Goal: Task Accomplishment & Management: Manage account settings

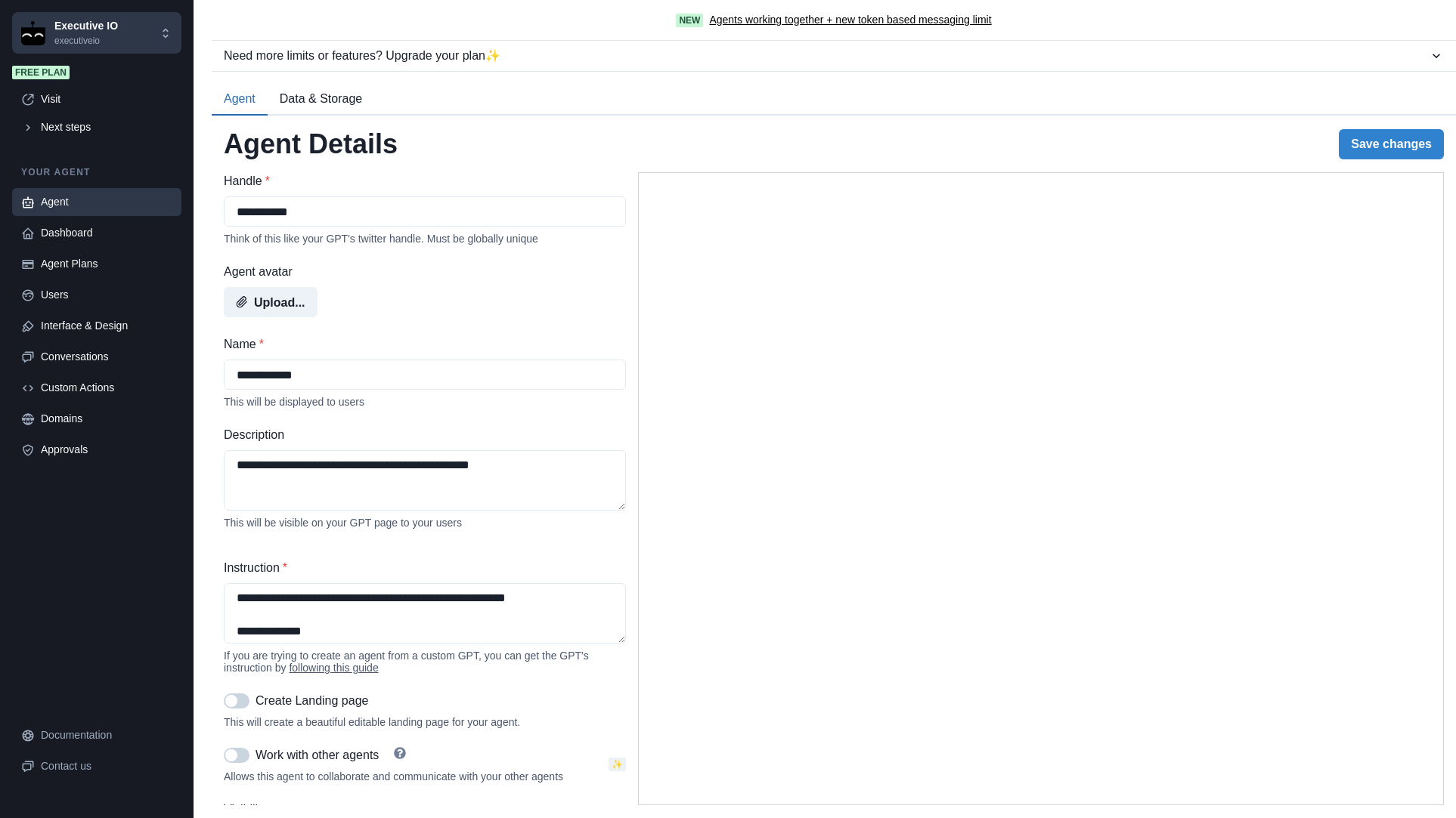
select select "******"
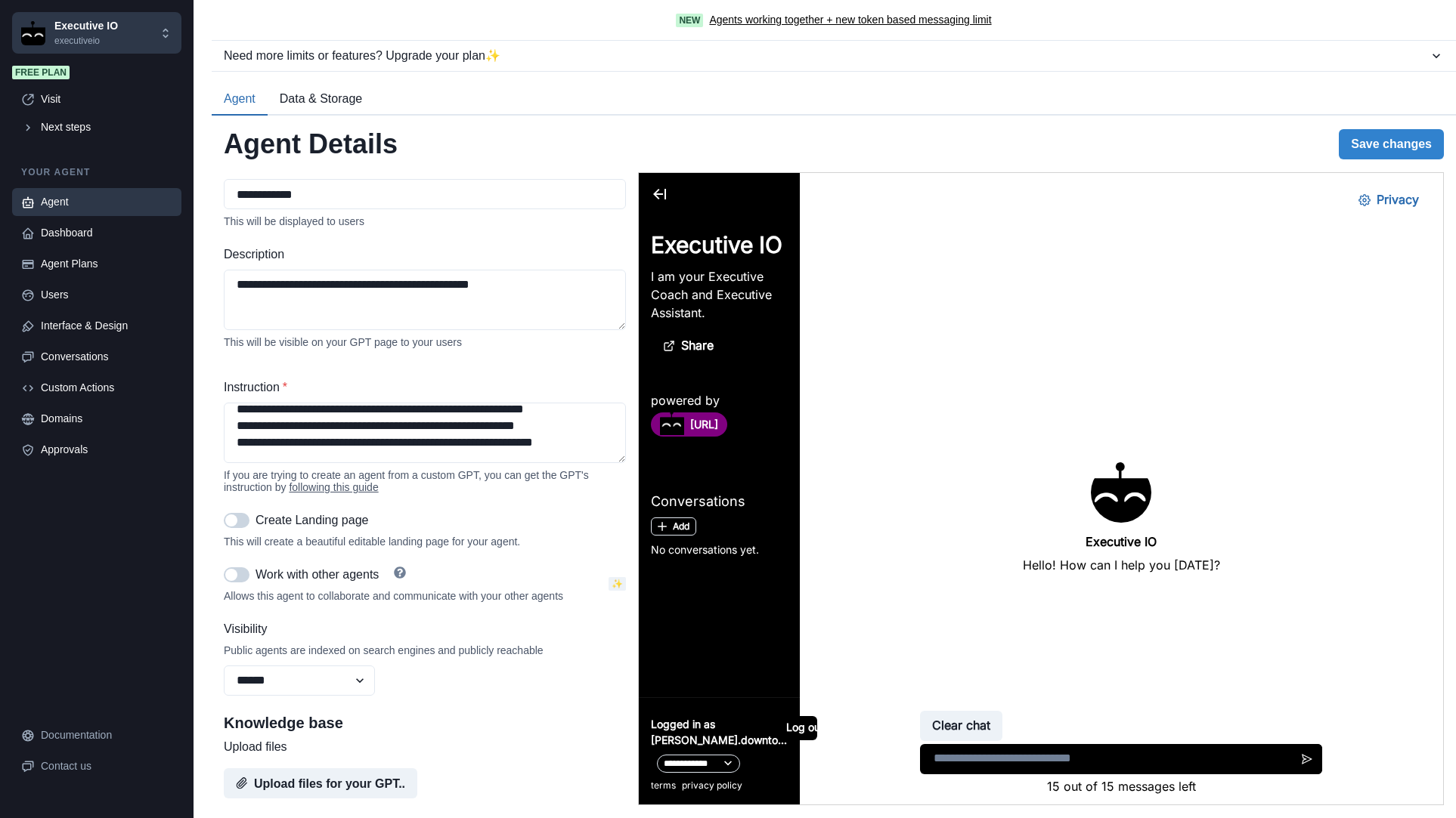
scroll to position [88, 0]
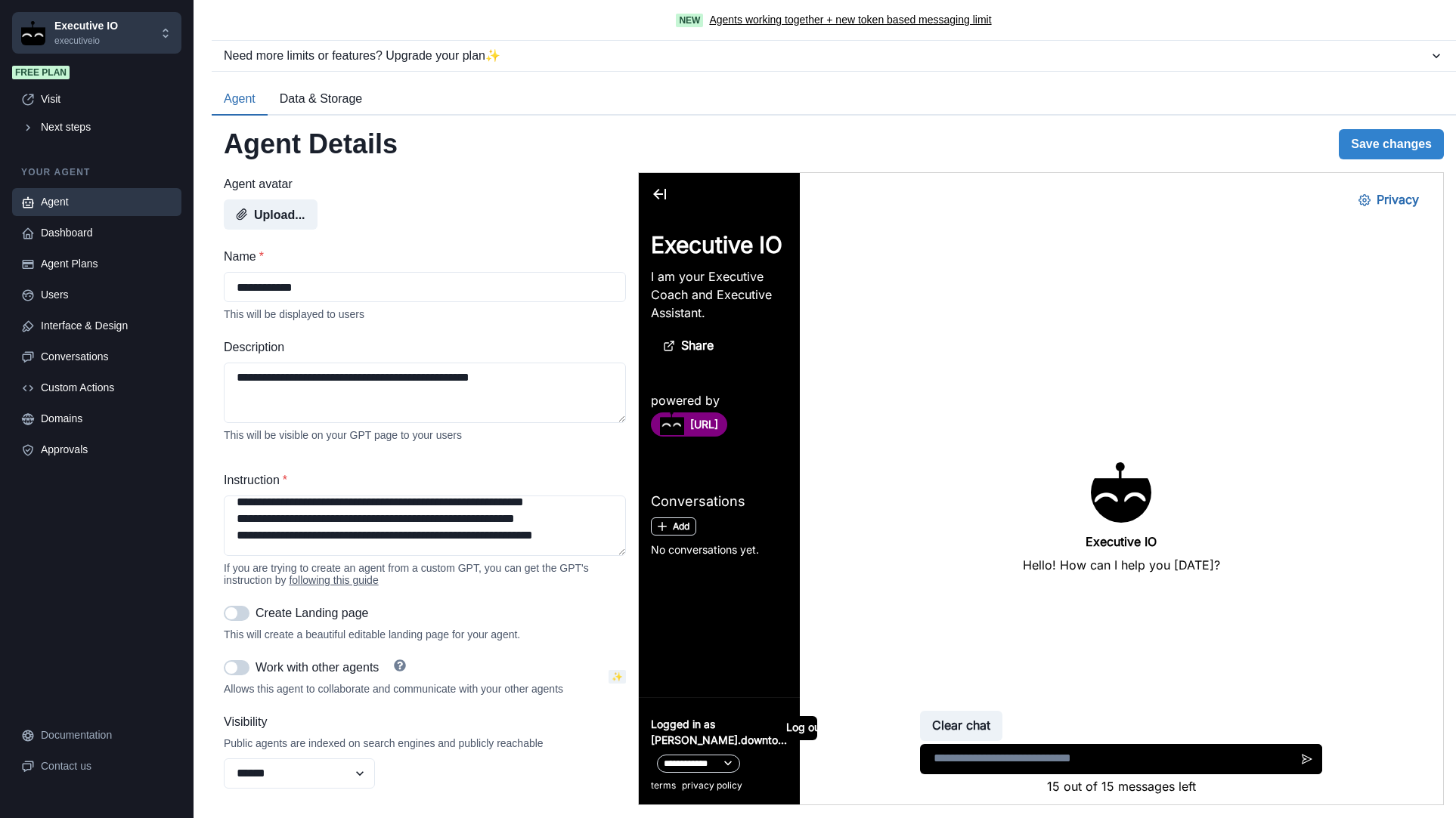
click at [337, 98] on button "Data & Storage" at bounding box center [321, 100] width 107 height 32
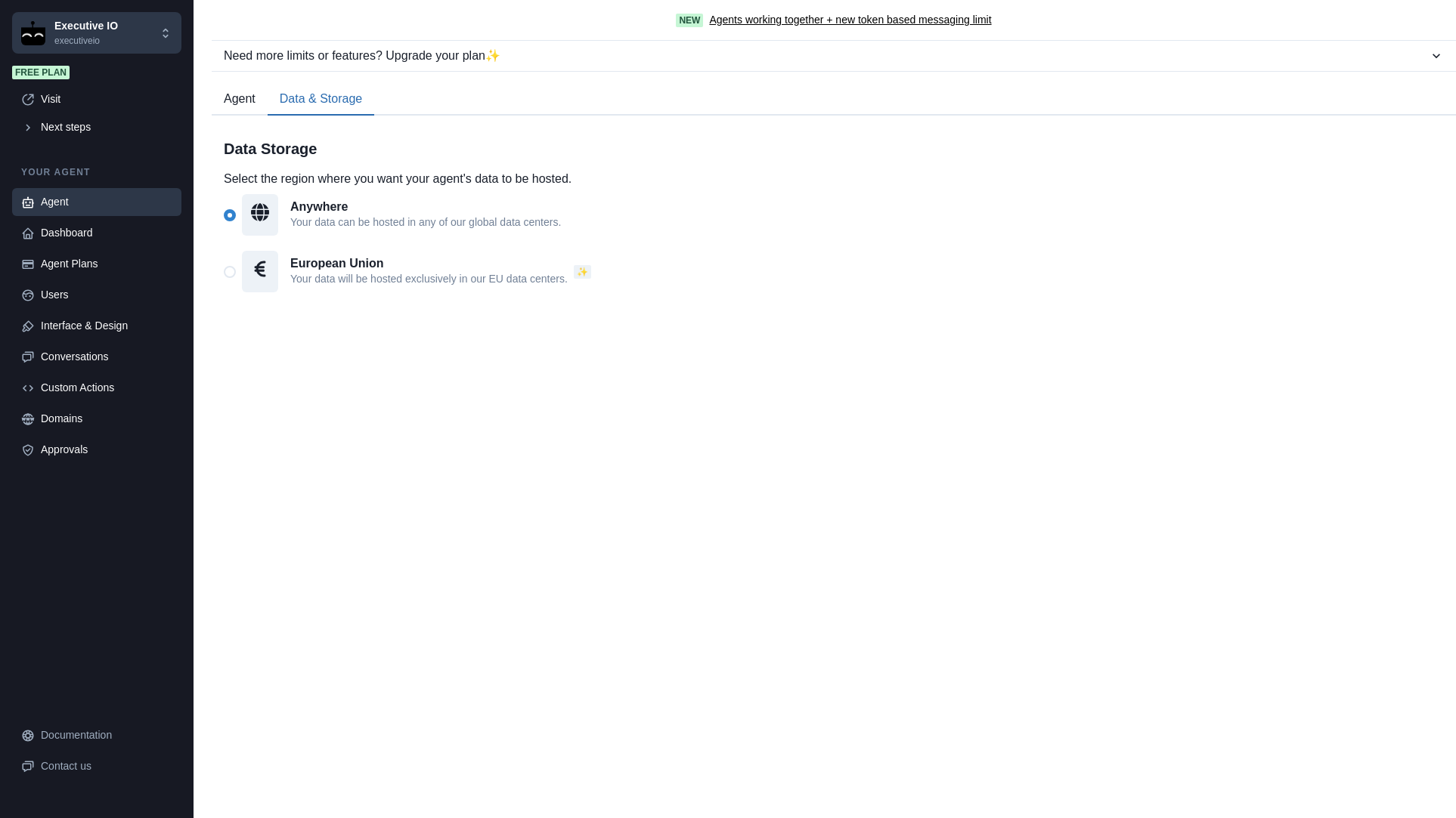
click at [243, 97] on button "Agent" at bounding box center [240, 100] width 56 height 32
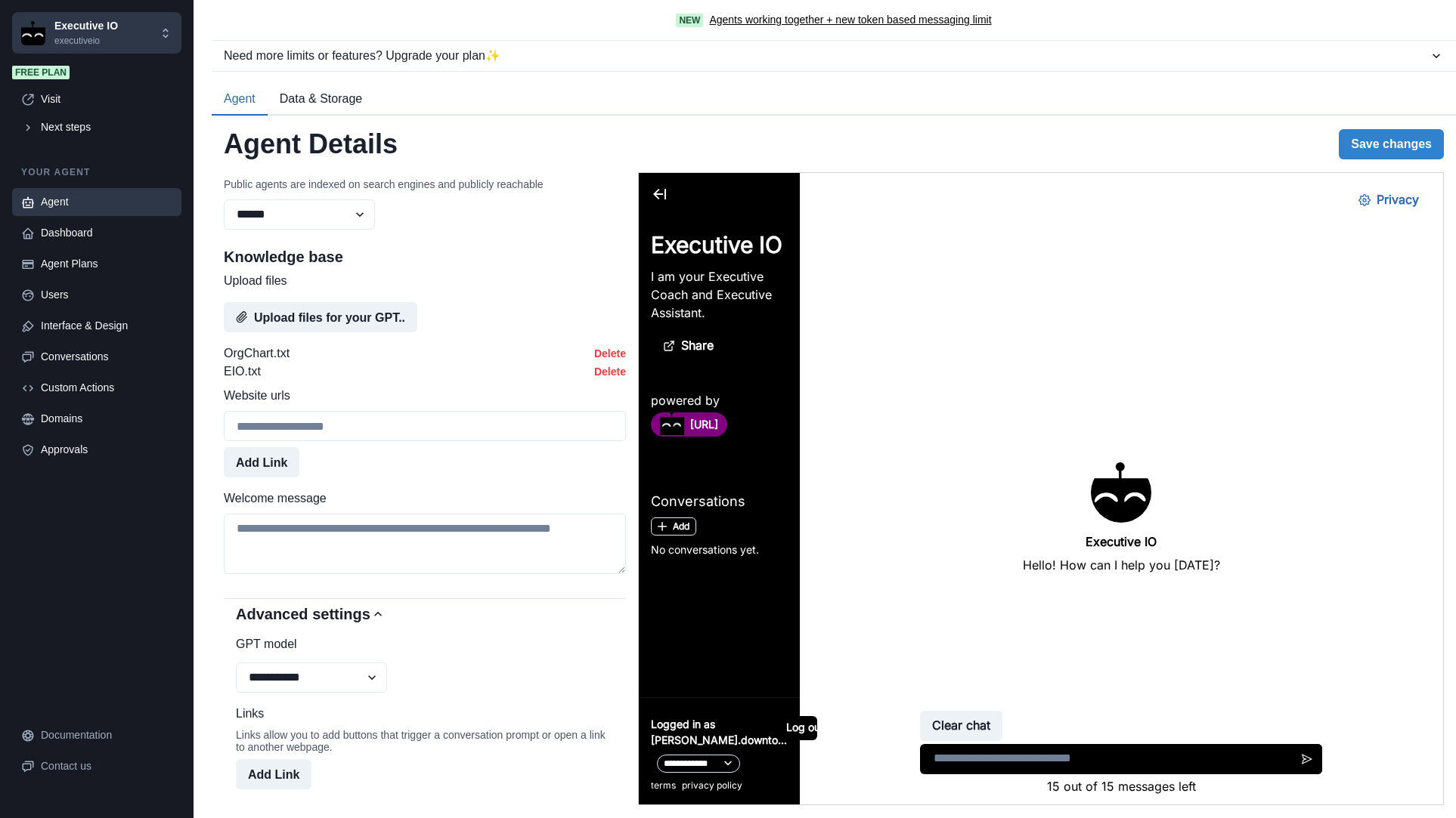
scroll to position [649, 0]
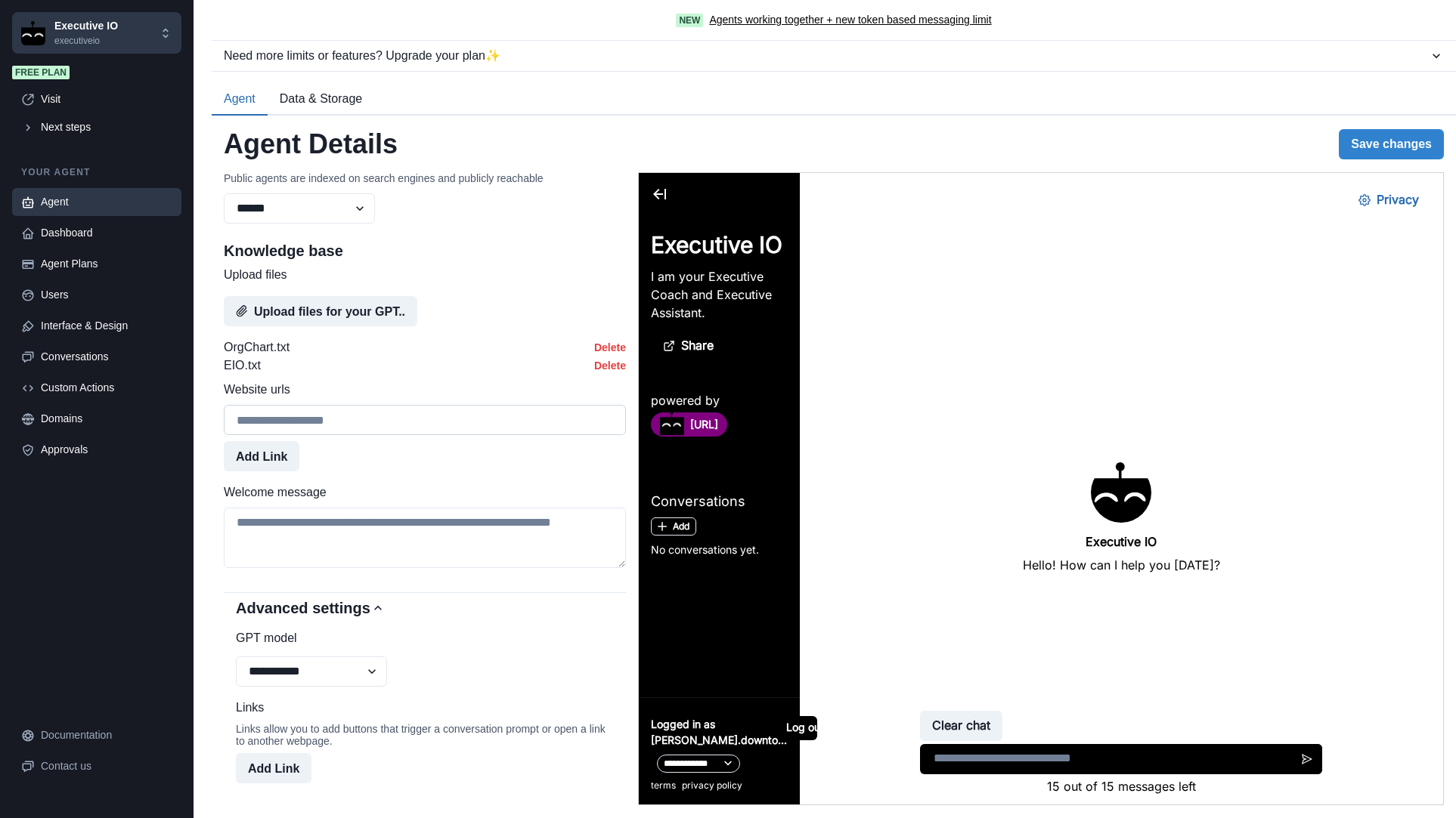
click at [344, 430] on input "Website urls" at bounding box center [425, 420] width 403 height 30
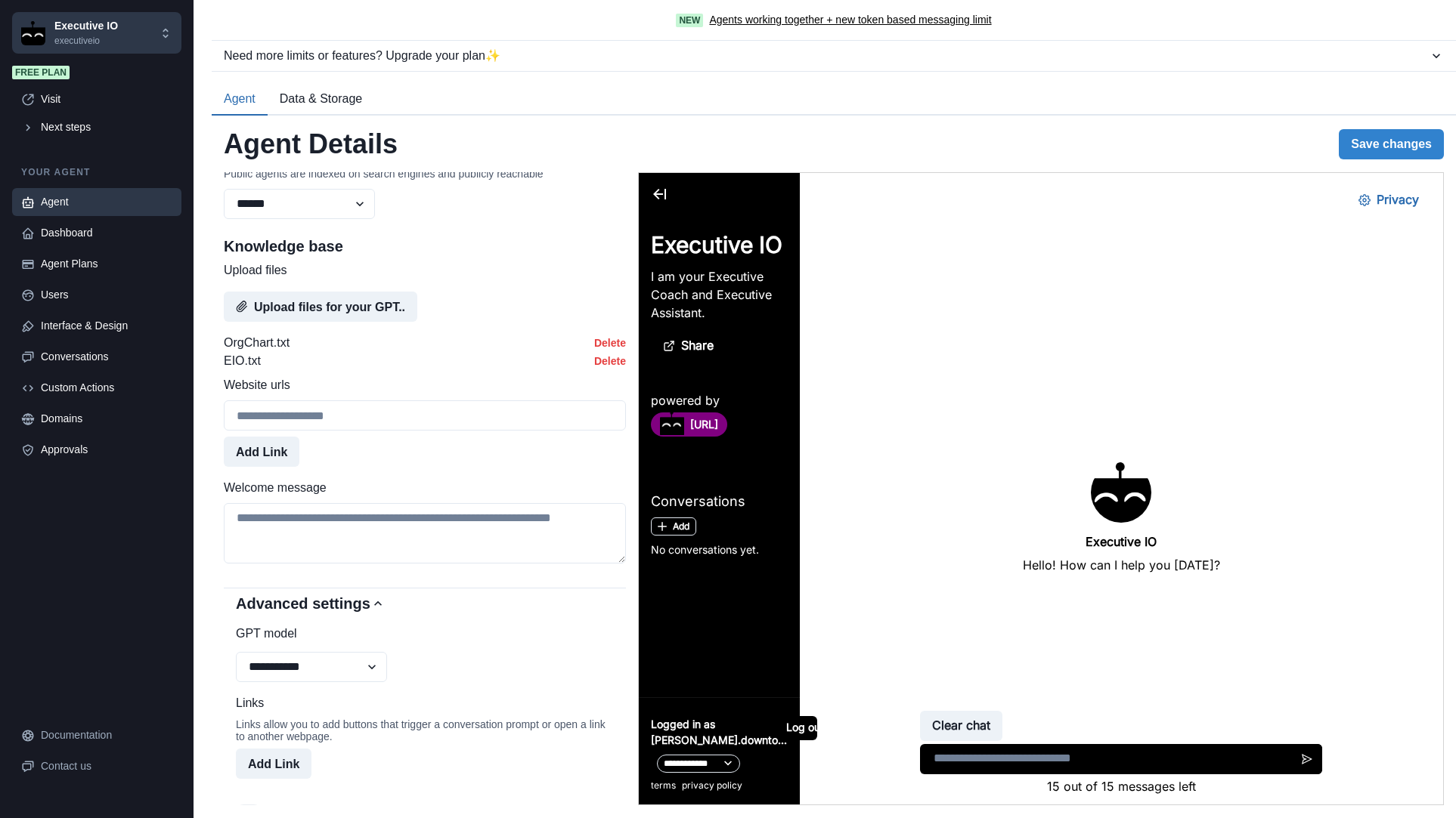
scroll to position [656, 0]
paste input "**********"
type input "**********"
click at [232, 586] on div "**********" at bounding box center [425, 489] width 403 height 633
click at [270, 455] on button "Add Link" at bounding box center [262, 453] width 76 height 30
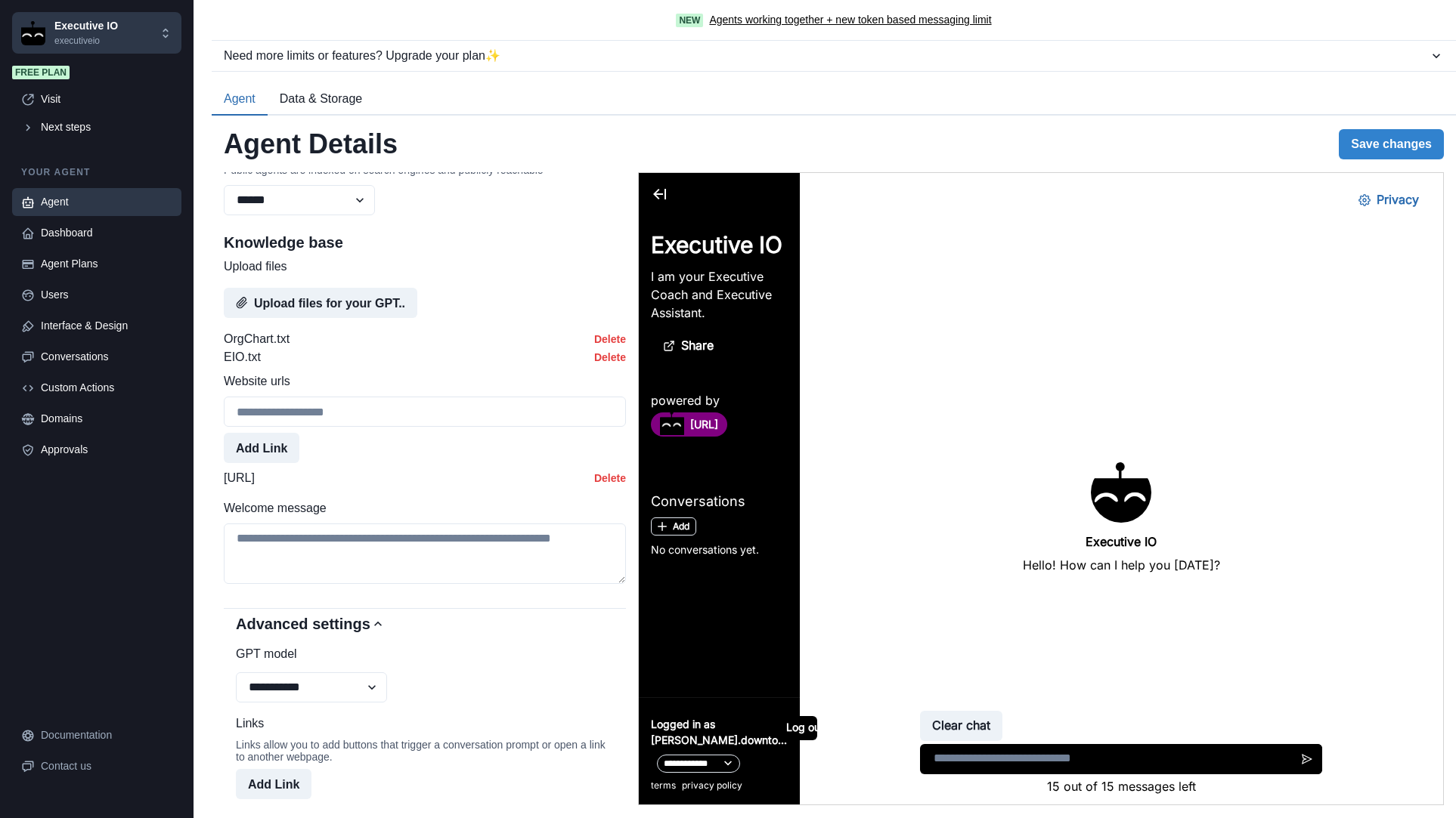
scroll to position [647, 0]
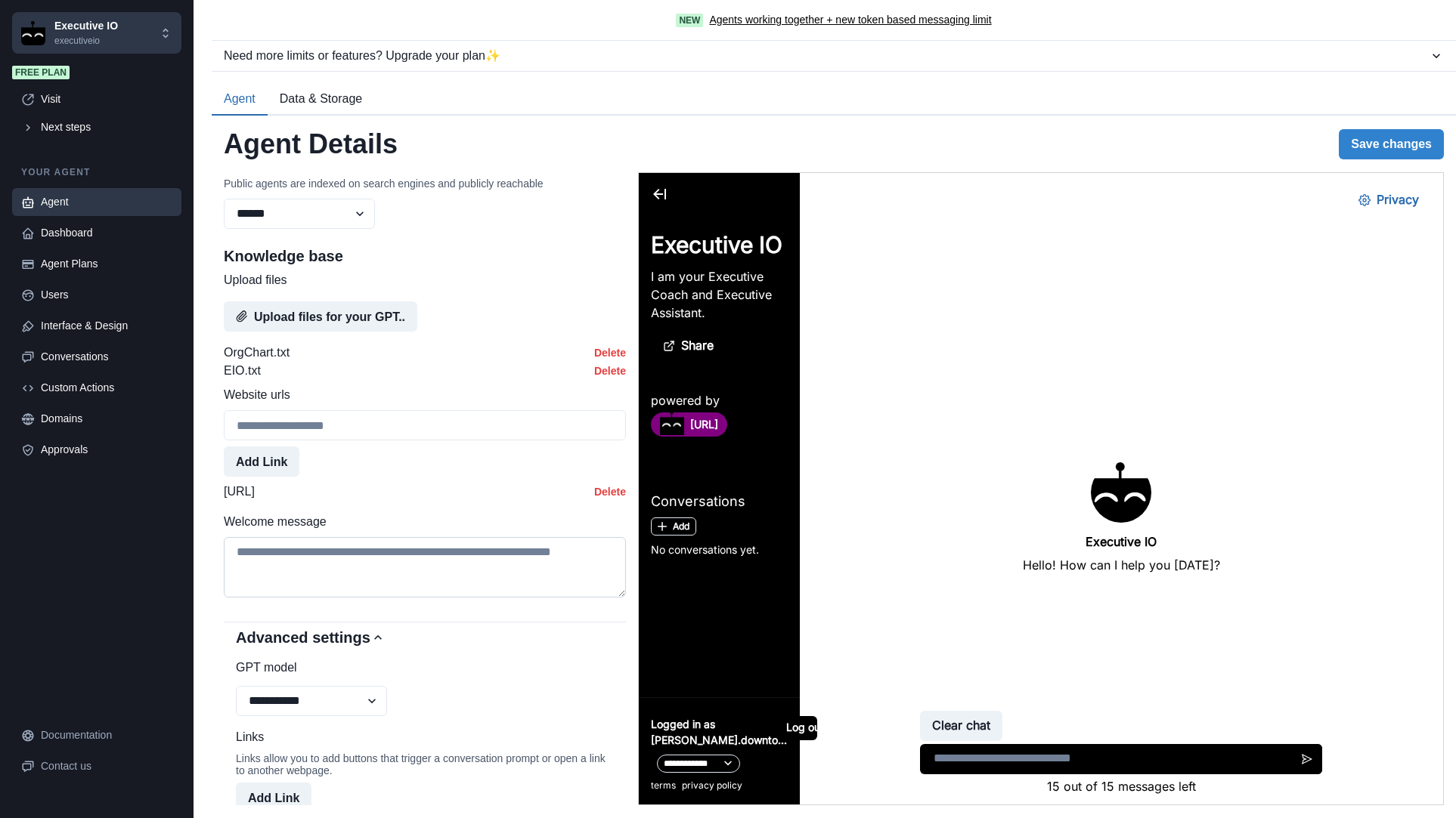
click at [409, 570] on textarea "Welcome message" at bounding box center [425, 567] width 403 height 61
paste textarea "**********"
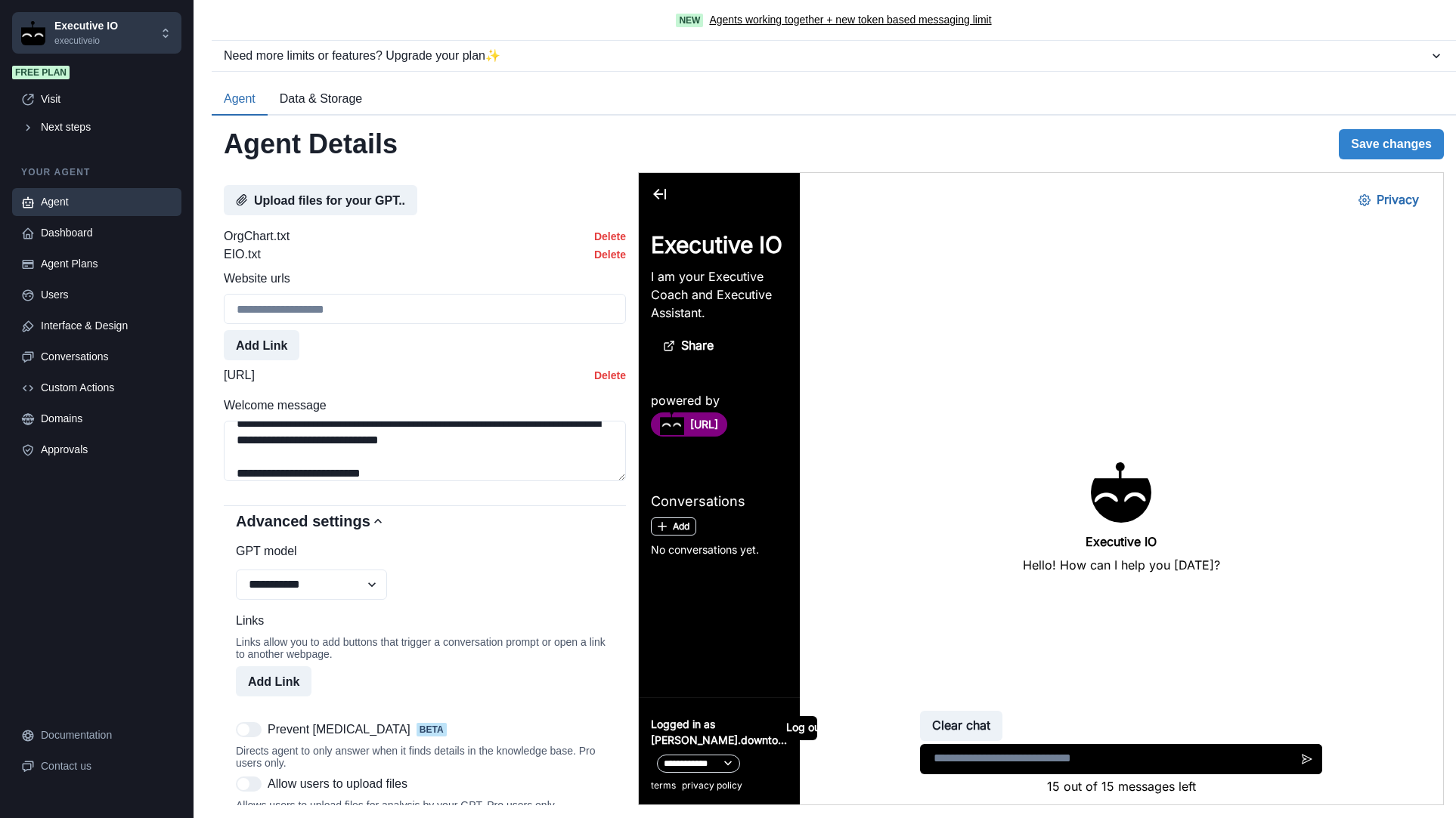
scroll to position [765, 0]
type textarea "**********"
click at [452, 535] on button "Advanced settings" at bounding box center [425, 520] width 403 height 30
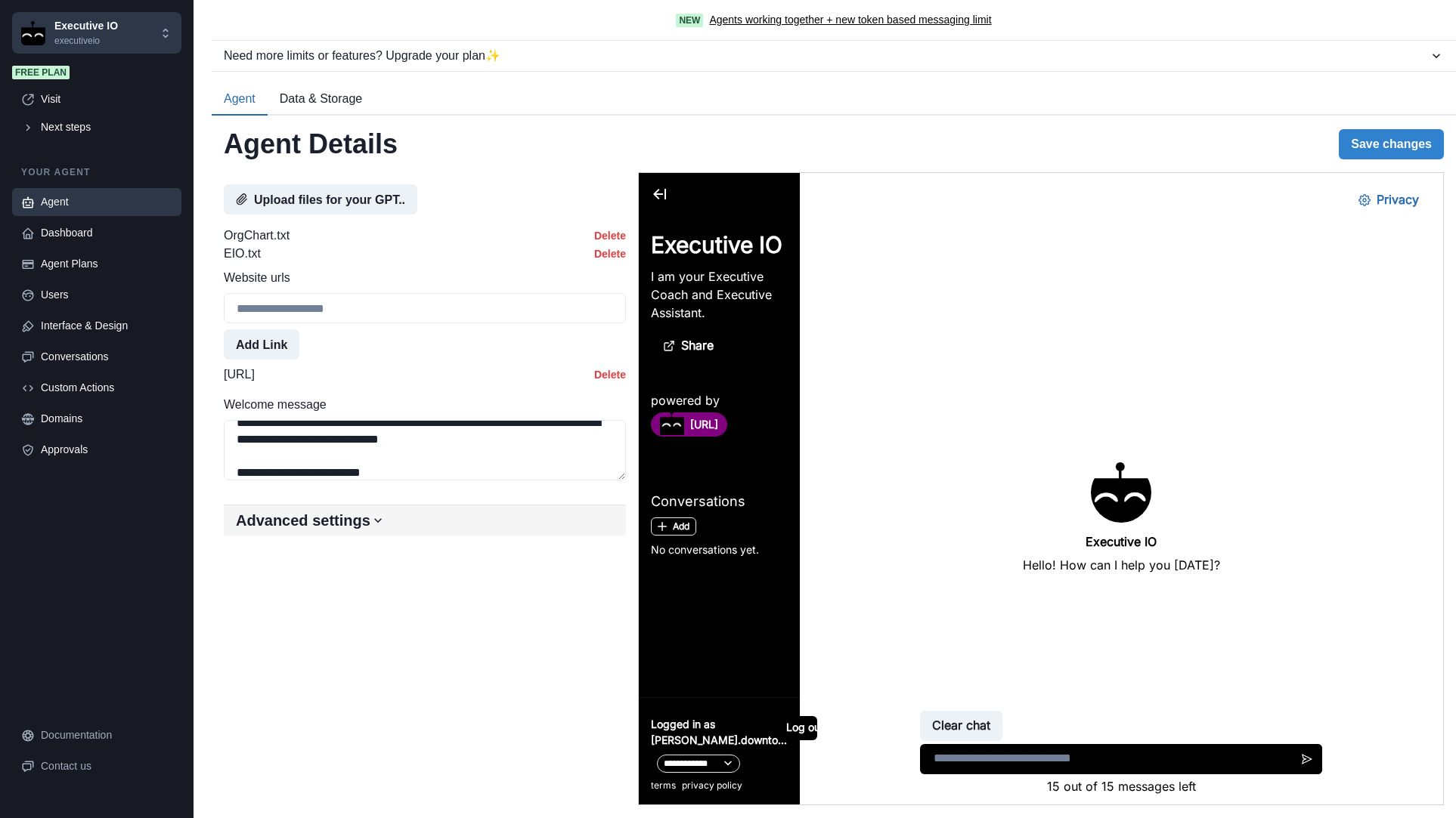
scroll to position [544, 0]
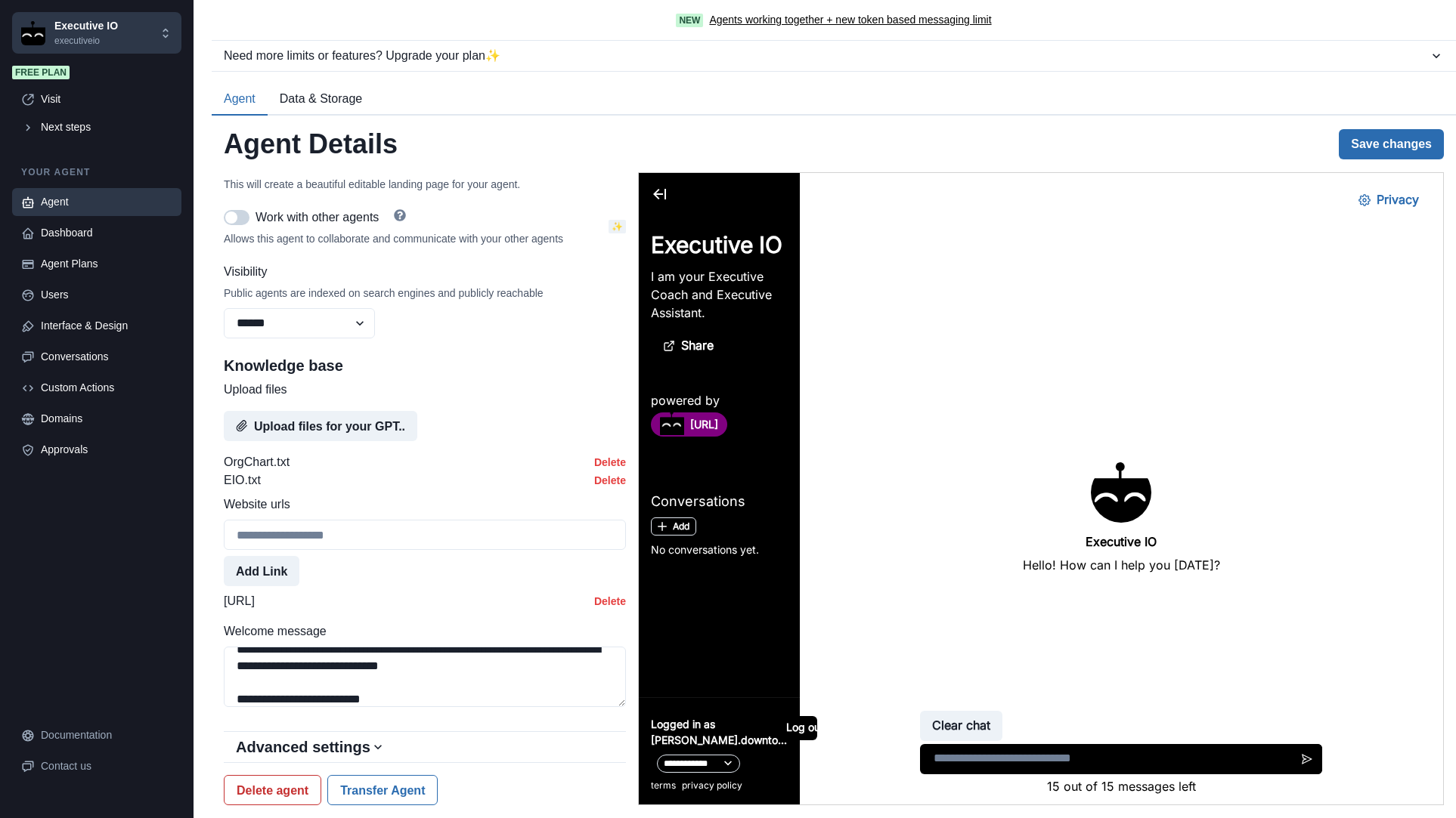
click at [1397, 140] on button "Save changes" at bounding box center [1391, 144] width 105 height 30
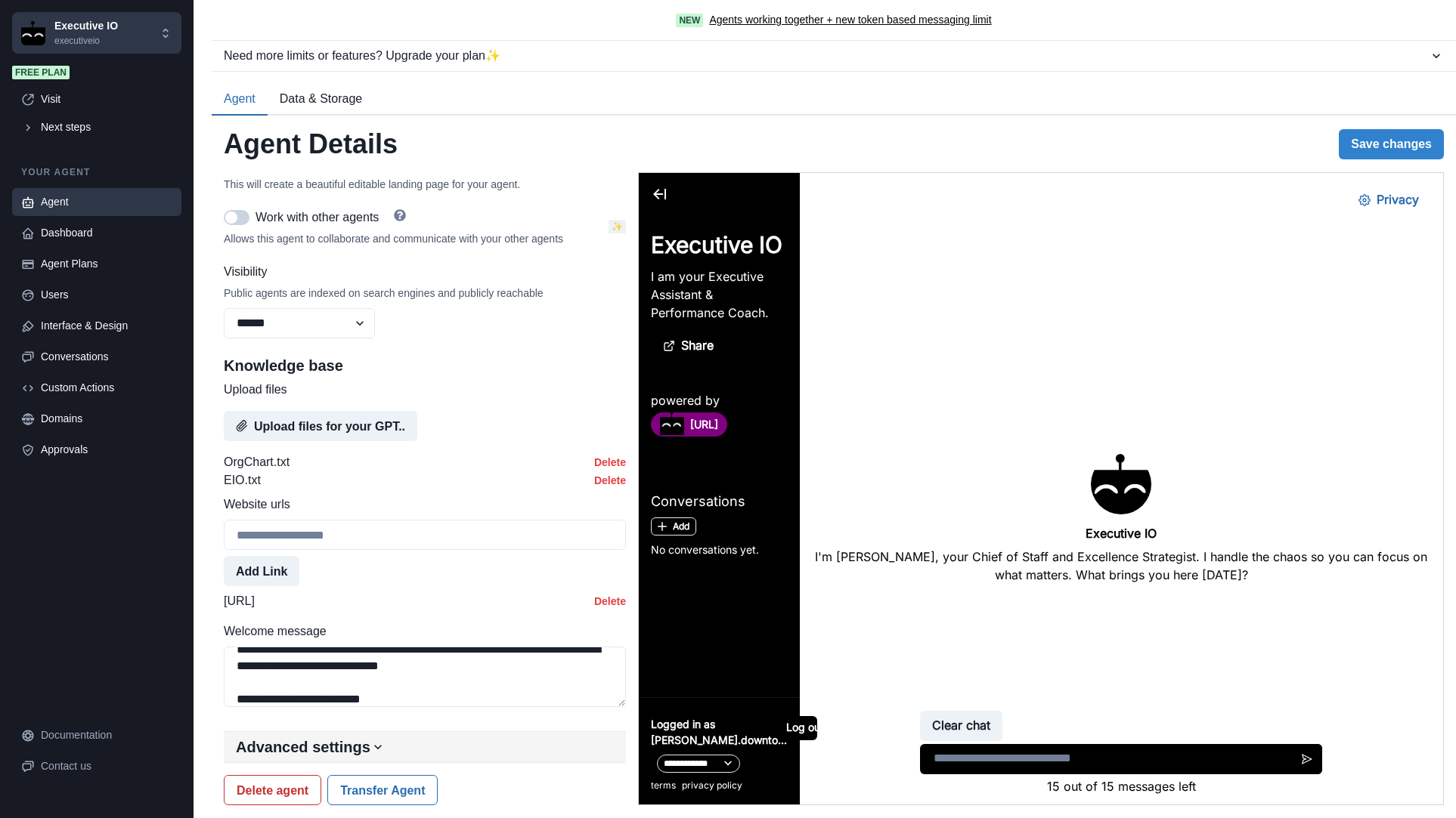
click at [377, 747] on icon "button" at bounding box center [379, 747] width 8 height 5
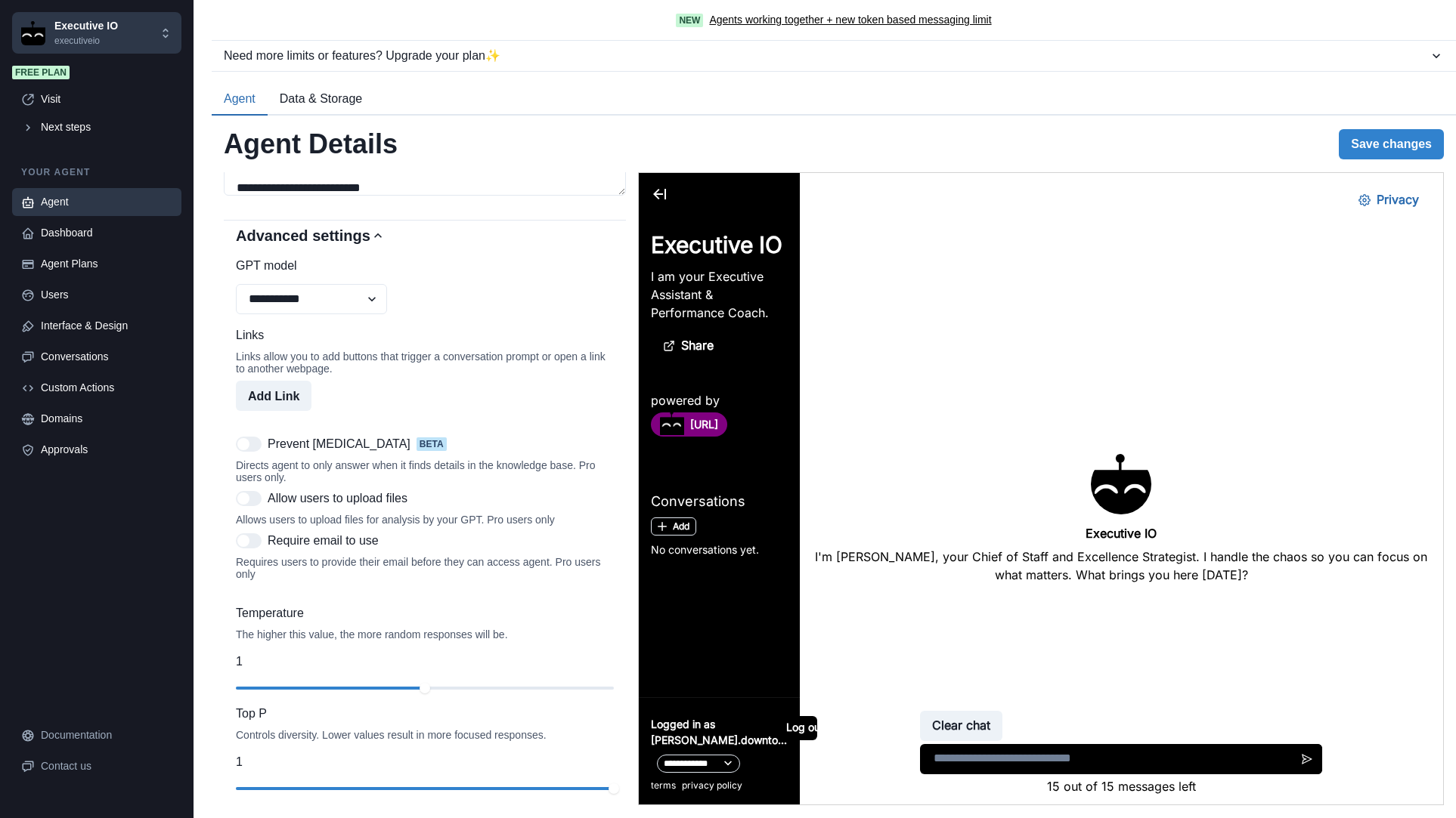
scroll to position [1058, 0]
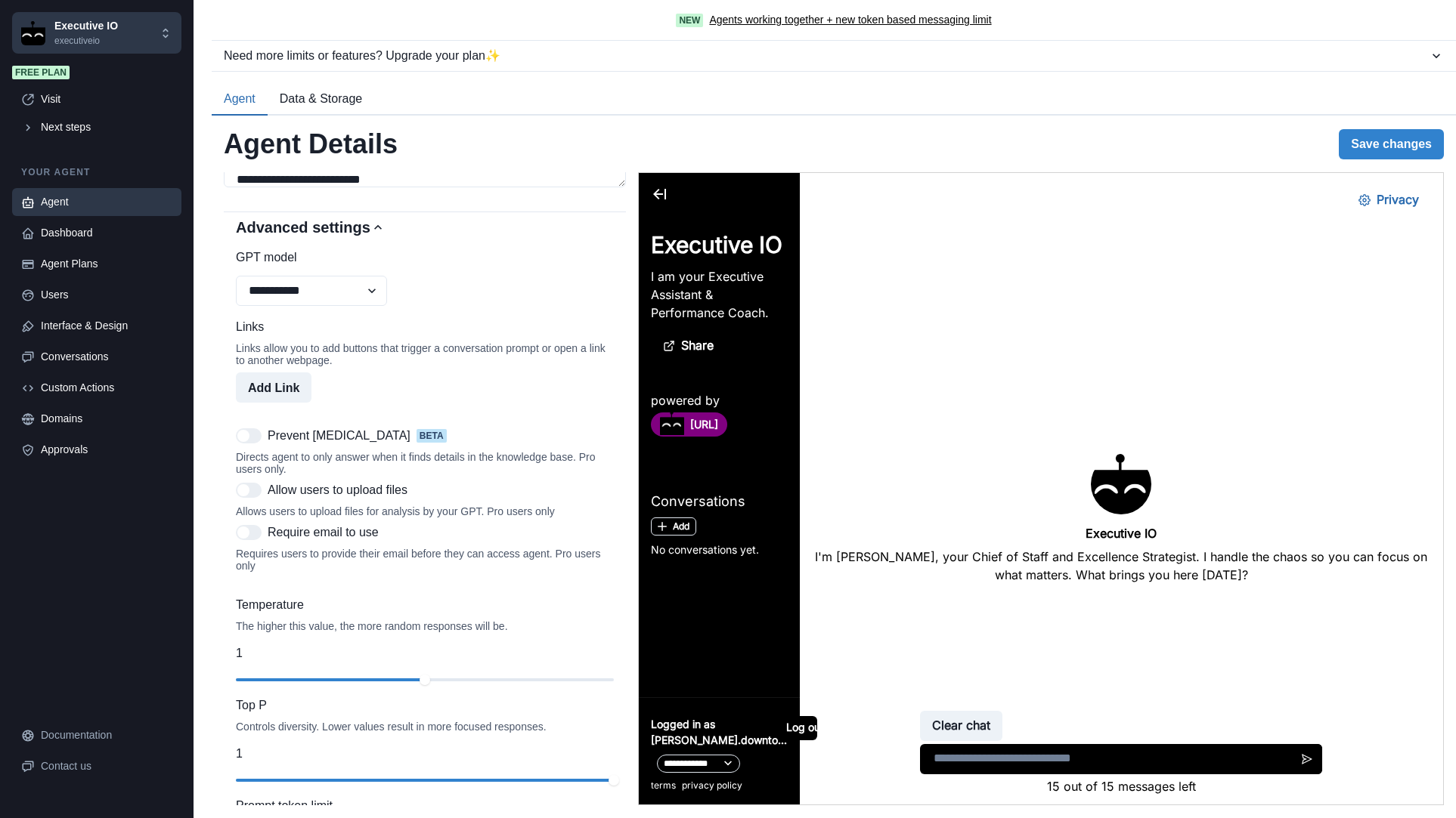
click at [250, 540] on span at bounding box center [249, 532] width 26 height 15
click at [258, 540] on span at bounding box center [249, 532] width 26 height 15
click at [260, 540] on span at bounding box center [249, 532] width 26 height 15
click at [258, 540] on span at bounding box center [249, 532] width 26 height 15
click at [409, 557] on div "Requires users to provide their email before they can access agent. Pro users o…" at bounding box center [425, 557] width 378 height 30
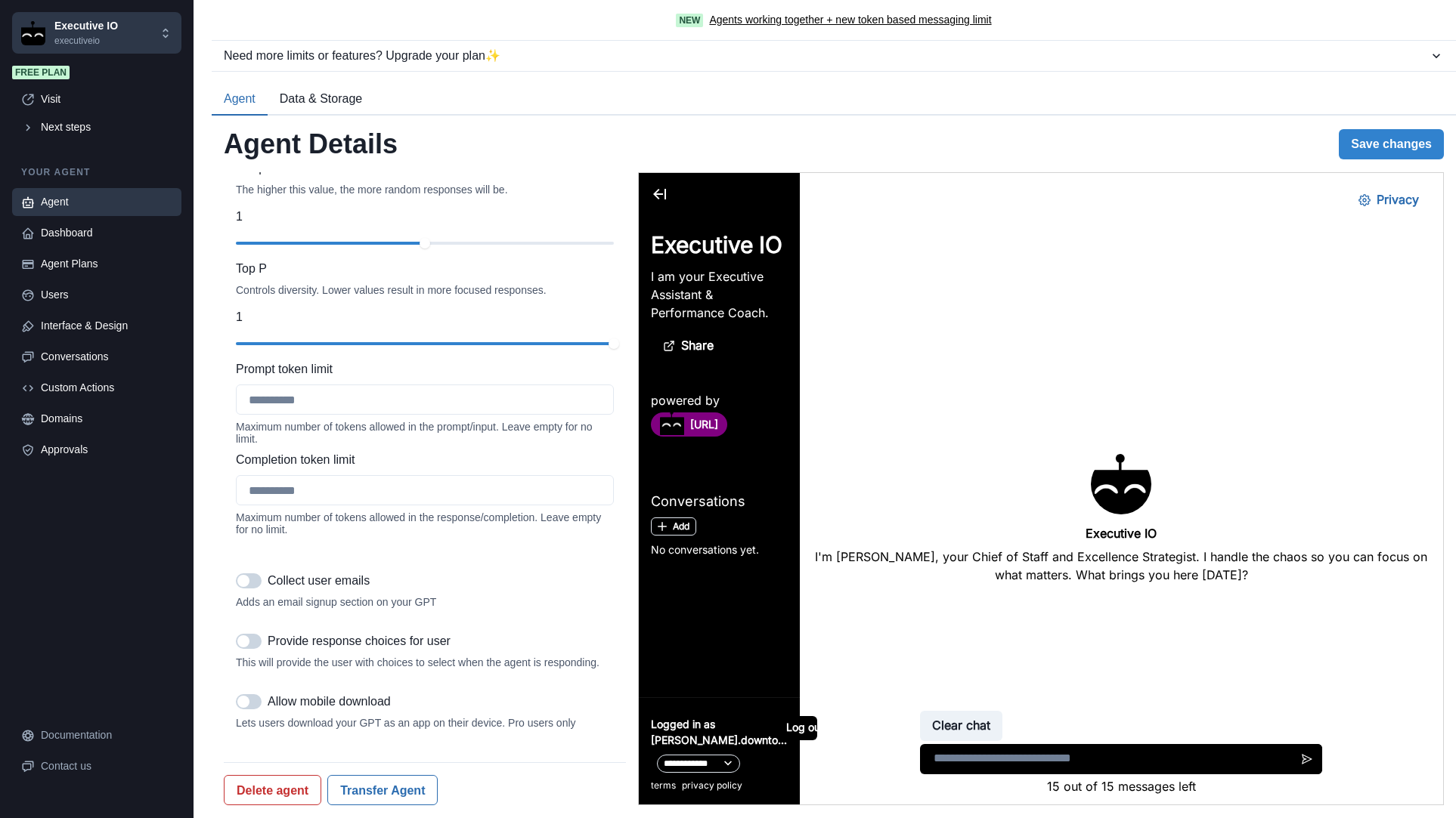
scroll to position [1524, 0]
click at [254, 573] on span at bounding box center [249, 580] width 26 height 15
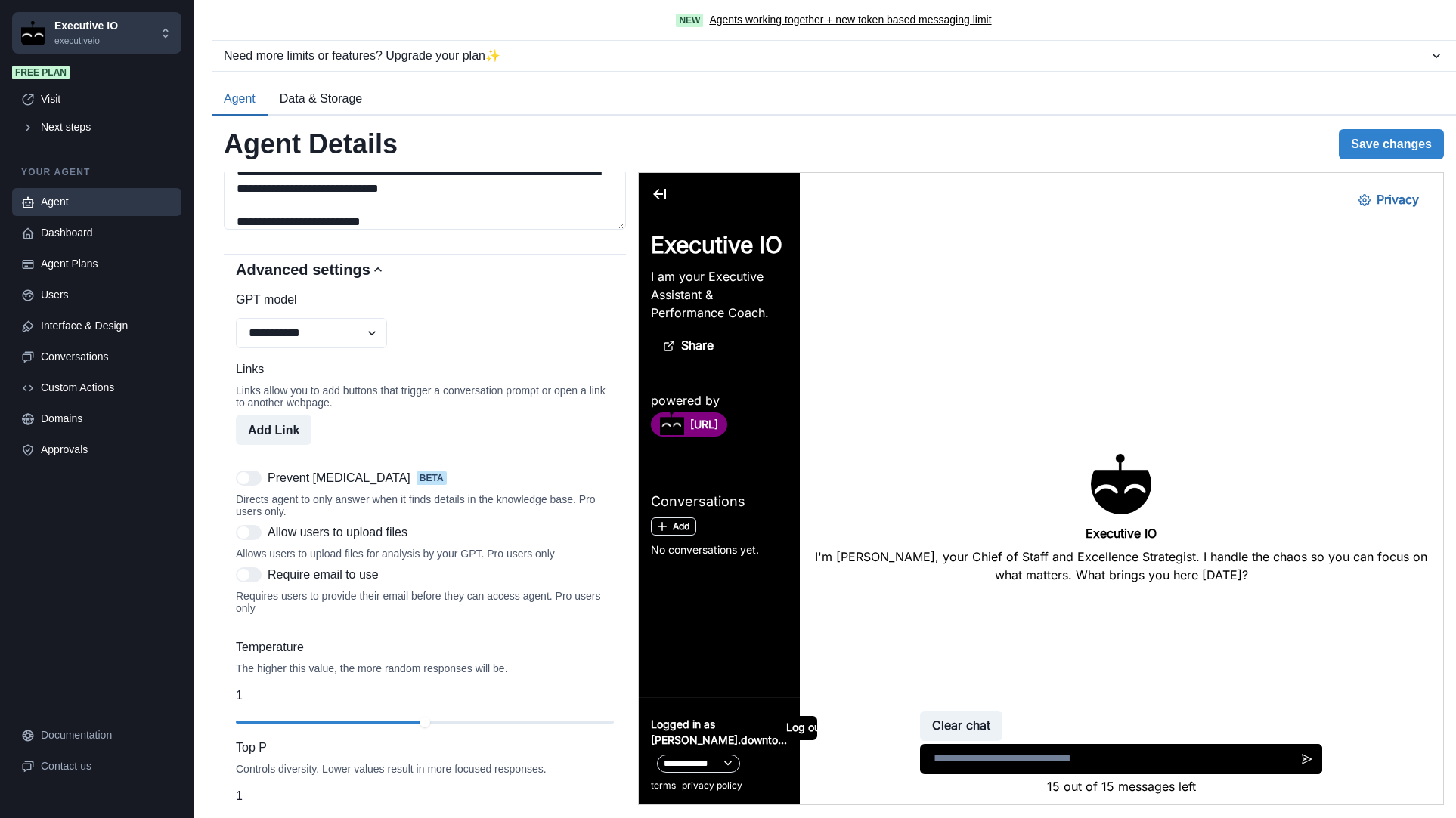
scroll to position [1014, 0]
click at [253, 487] on span at bounding box center [249, 480] width 26 height 15
click at [260, 541] on span at bounding box center [249, 534] width 26 height 15
click at [254, 585] on span at bounding box center [249, 577] width 26 height 15
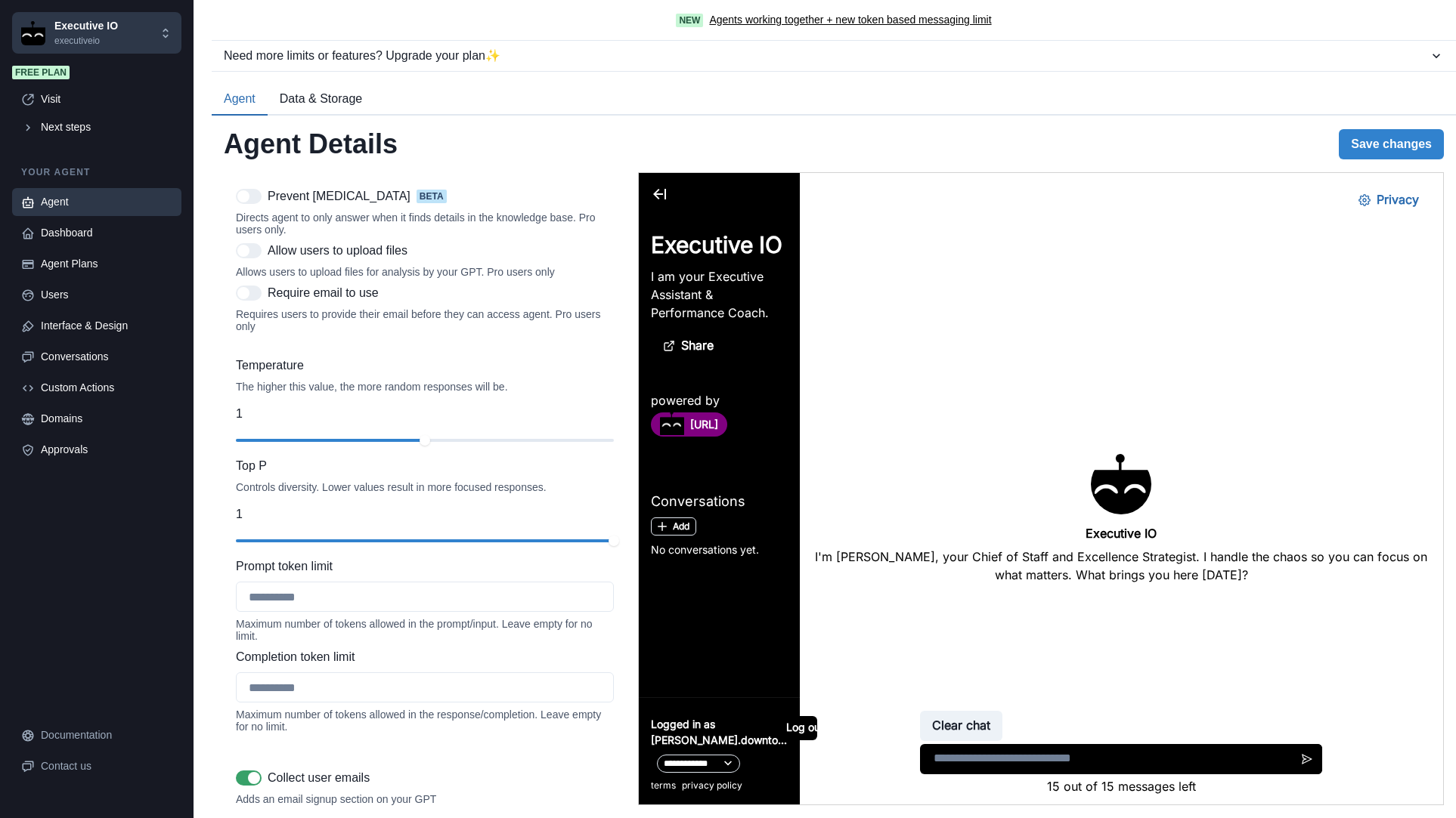
scroll to position [1296, 0]
click at [1413, 143] on button "Save changes" at bounding box center [1391, 144] width 105 height 30
